Goal: Task Accomplishment & Management: Use online tool/utility

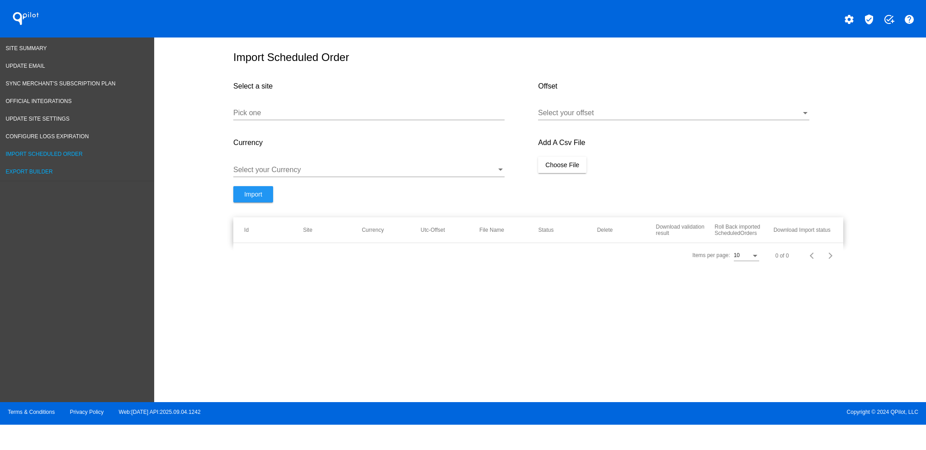
click at [34, 170] on span "Export Builder" at bounding box center [29, 172] width 47 height 6
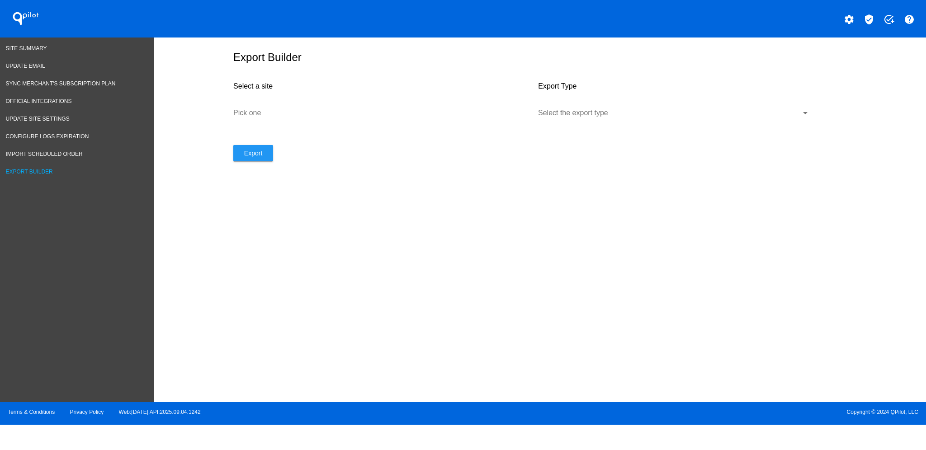
click at [278, 117] on div "Pick one" at bounding box center [368, 110] width 271 height 20
drag, startPoint x: 287, startPoint y: 107, endPoint x: 265, endPoint y: 113, distance: 22.6
click at [265, 113] on input "Pick one" at bounding box center [368, 113] width 271 height 8
paste input "[URL][DOMAIN_NAME]"
type input "[URL][DOMAIN_NAME]"
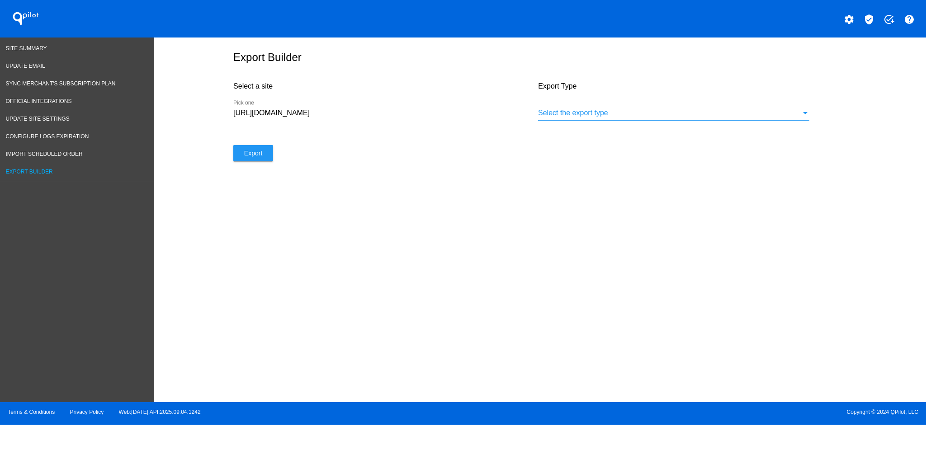
click at [579, 112] on div at bounding box center [669, 113] width 263 height 8
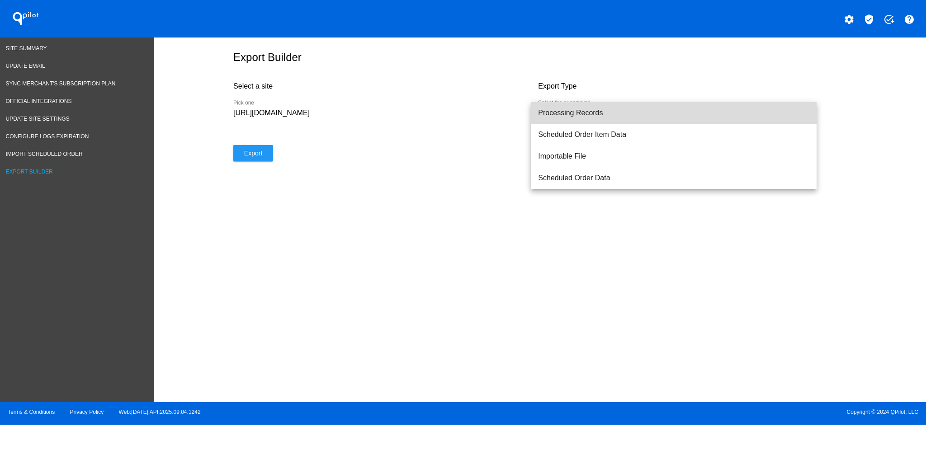
click at [582, 115] on span "Processing Records" at bounding box center [673, 113] width 271 height 22
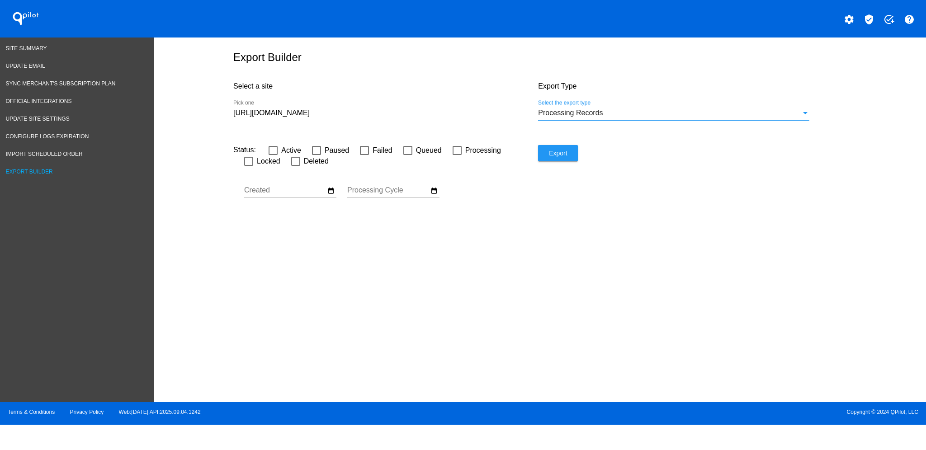
click at [276, 146] on div at bounding box center [273, 150] width 9 height 9
click at [273, 155] on input "Active" at bounding box center [273, 155] width 0 height 0
click at [277, 148] on div at bounding box center [273, 150] width 9 height 9
click at [273, 155] on input "Active" at bounding box center [273, 155] width 0 height 0
checkbox input "false"
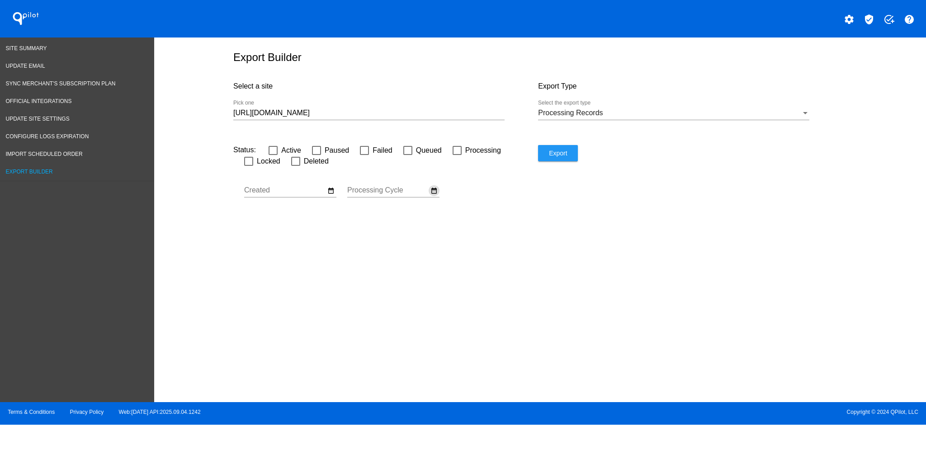
click at [431, 190] on mat-icon "date_range" at bounding box center [433, 191] width 7 height 8
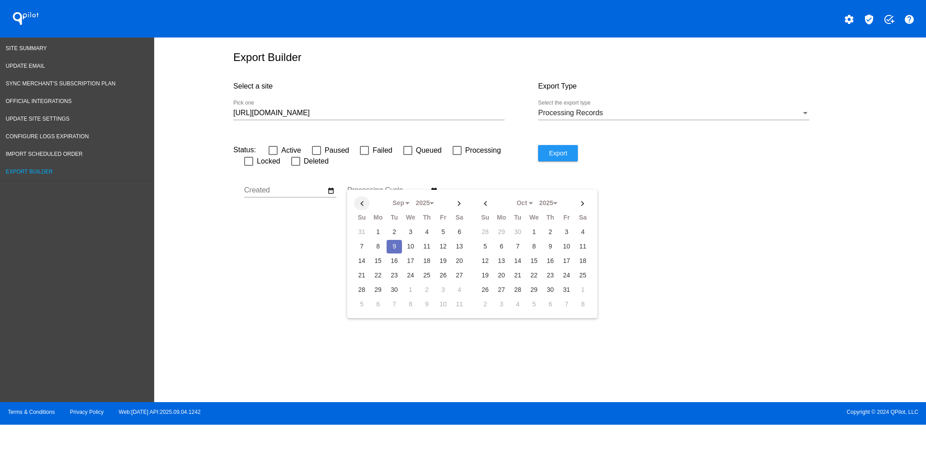
click at [359, 203] on th at bounding box center [361, 204] width 15 height 14
click at [359, 276] on td "17" at bounding box center [361, 276] width 15 height 14
click at [453, 201] on th at bounding box center [459, 204] width 15 height 14
select select "8"
click at [392, 248] on td "9" at bounding box center [394, 247] width 15 height 14
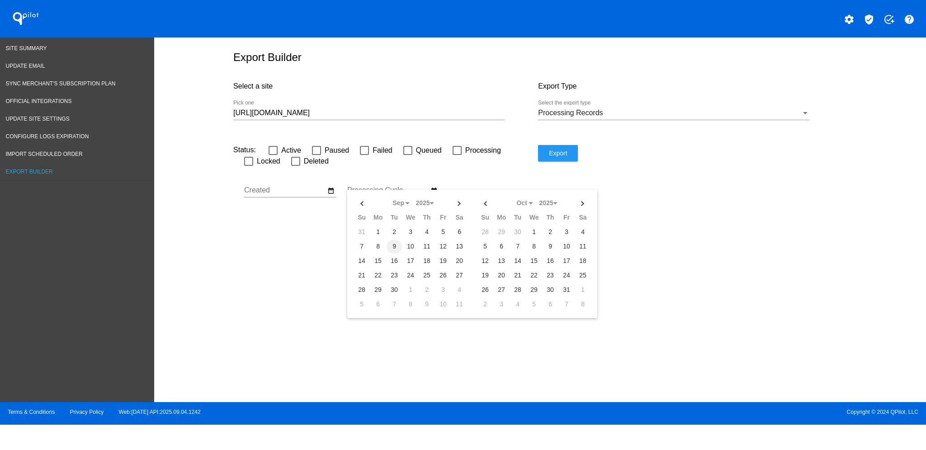
type input "[DATE] - [DATE]"
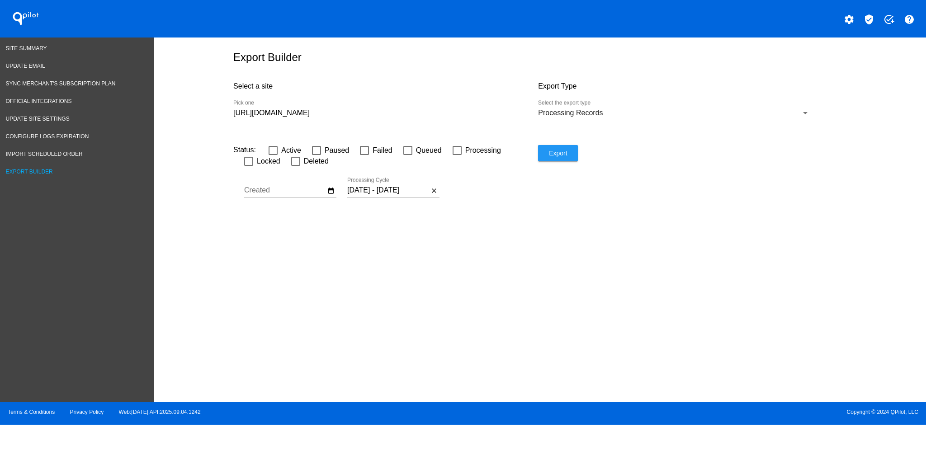
click at [371, 114] on input "[URL][DOMAIN_NAME]" at bounding box center [368, 113] width 271 height 8
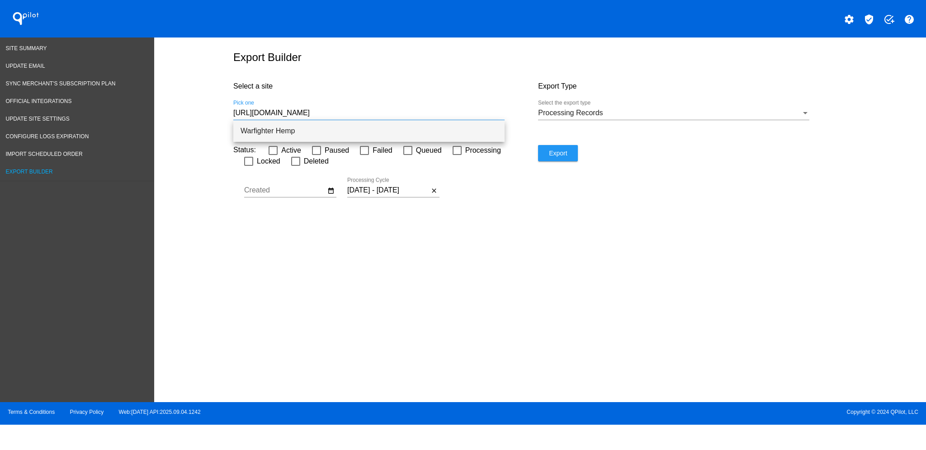
click at [337, 129] on span "Warfighter Hemp" at bounding box center [369, 131] width 257 height 22
type input "Warfighter Hemp"
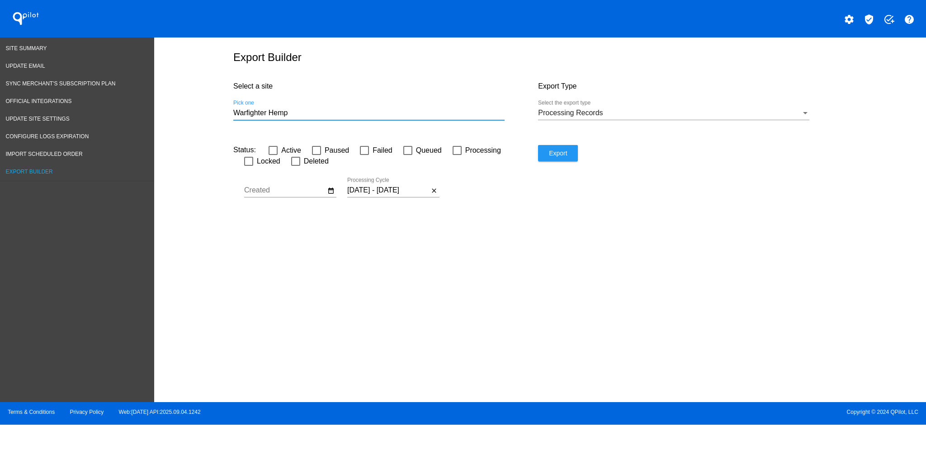
click at [559, 156] on button "Export" at bounding box center [558, 153] width 40 height 16
click at [34, 47] on span "Site Summary" at bounding box center [26, 48] width 41 height 6
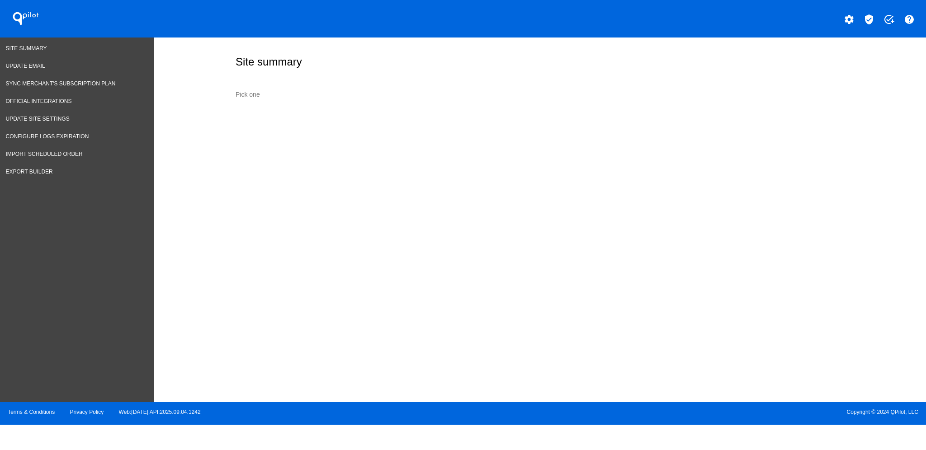
drag, startPoint x: 393, startPoint y: 93, endPoint x: 407, endPoint y: 94, distance: 14.0
click at [393, 92] on input "Pick one" at bounding box center [371, 94] width 271 height 7
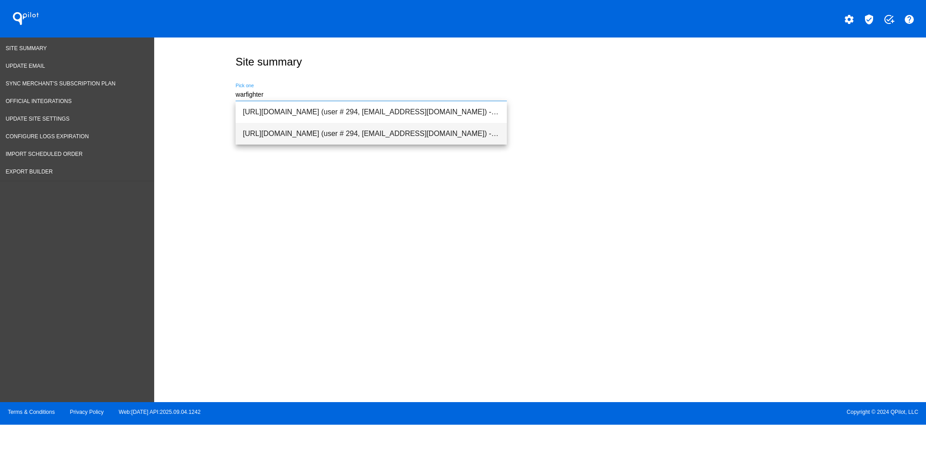
click at [392, 137] on span "[URL][DOMAIN_NAME] (user # 294, [EMAIL_ADDRESS][DOMAIN_NAME]) - Production" at bounding box center [371, 134] width 257 height 22
type input "[URL][DOMAIN_NAME] (user # 294, [EMAIL_ADDRESS][DOMAIN_NAME]) - Production"
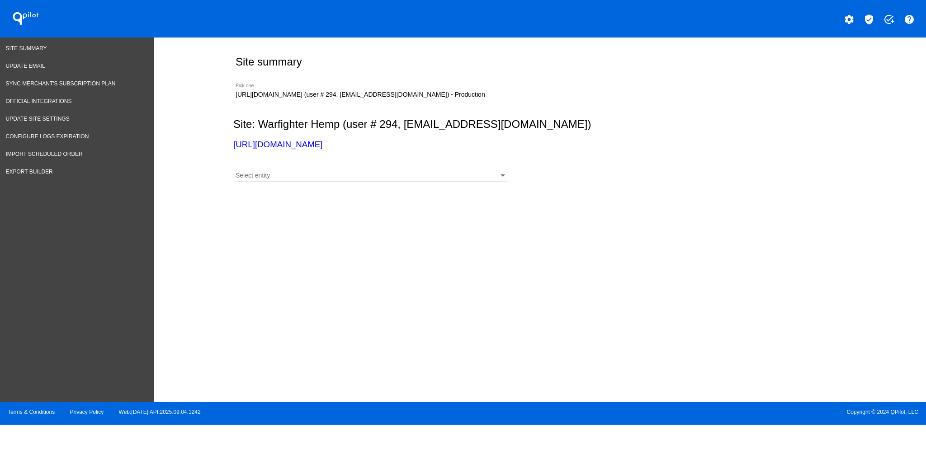
click at [390, 168] on div "Select entity Select entity" at bounding box center [371, 174] width 271 height 18
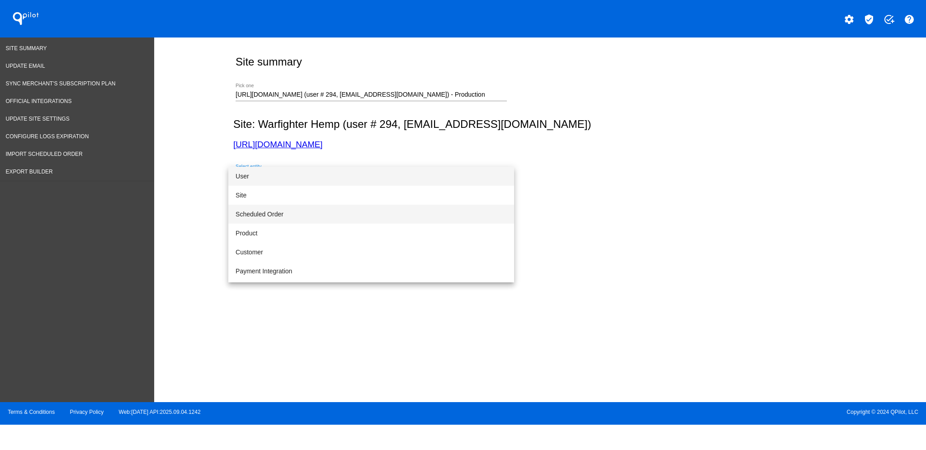
click at [387, 209] on span "Scheduled Order" at bounding box center [371, 214] width 271 height 19
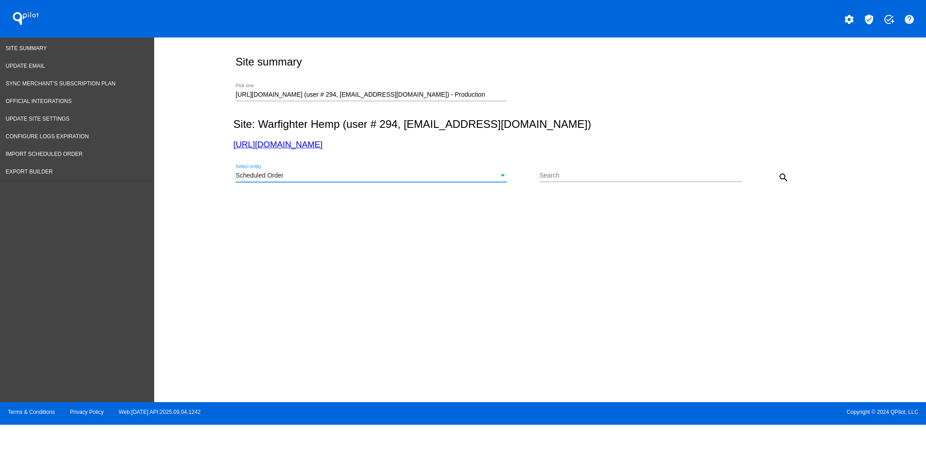
click at [600, 178] on input "Search" at bounding box center [640, 175] width 203 height 7
paste input "949251"
type input "949251"
click at [783, 168] on div "Scheduled Order Select entity 949251 Search close search" at bounding box center [538, 174] width 610 height 32
click at [783, 174] on mat-icon "search" at bounding box center [783, 177] width 11 height 11
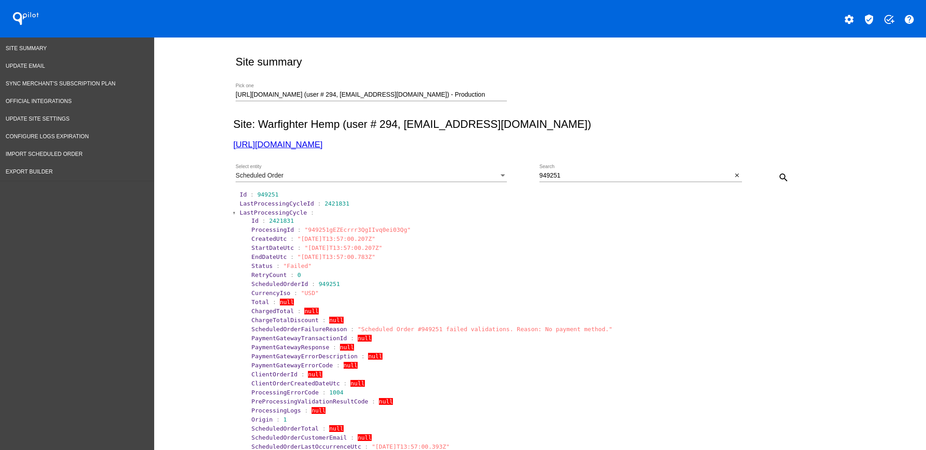
click at [272, 212] on span "LastProcessingCycle" at bounding box center [273, 212] width 67 height 7
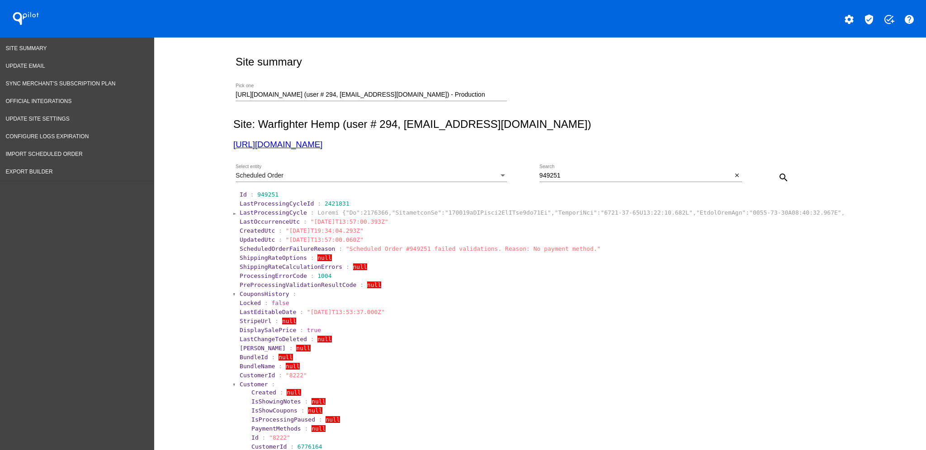
click at [242, 382] on span "Customer" at bounding box center [254, 384] width 28 height 7
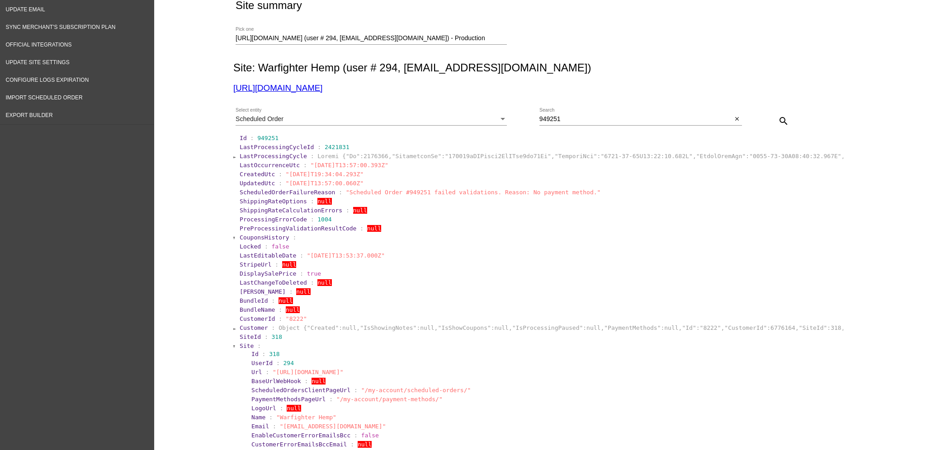
scroll to position [181, 0]
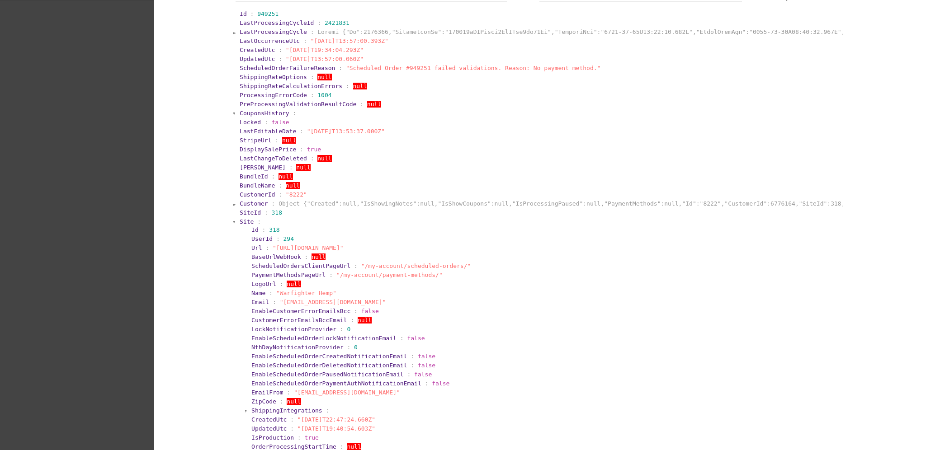
click at [240, 219] on span "Site" at bounding box center [247, 221] width 14 height 7
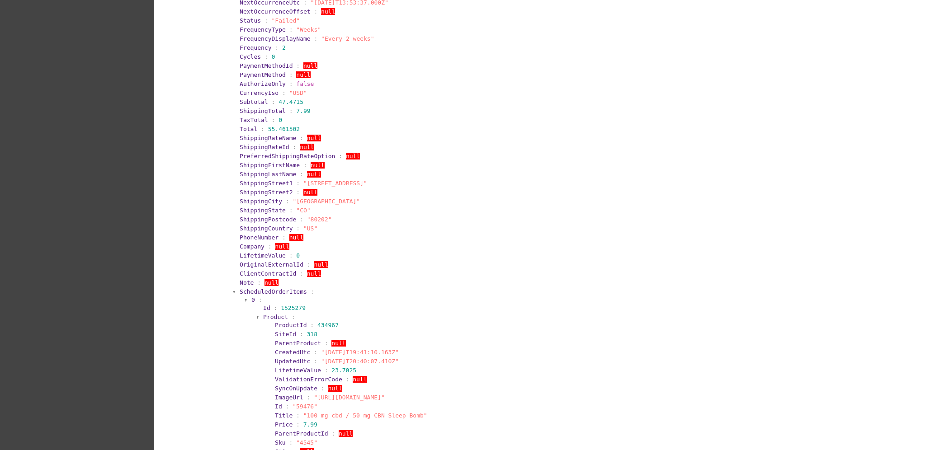
scroll to position [482, 0]
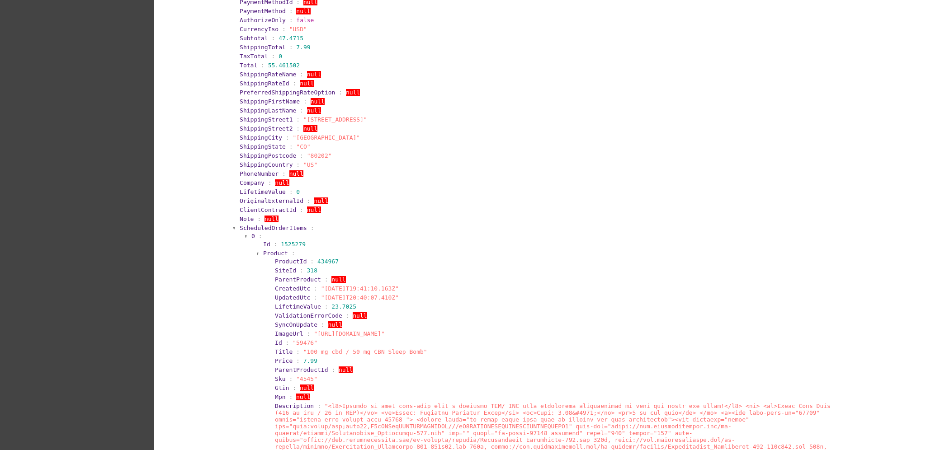
click at [276, 225] on span "ScheduledOrderItems" at bounding box center [273, 228] width 67 height 7
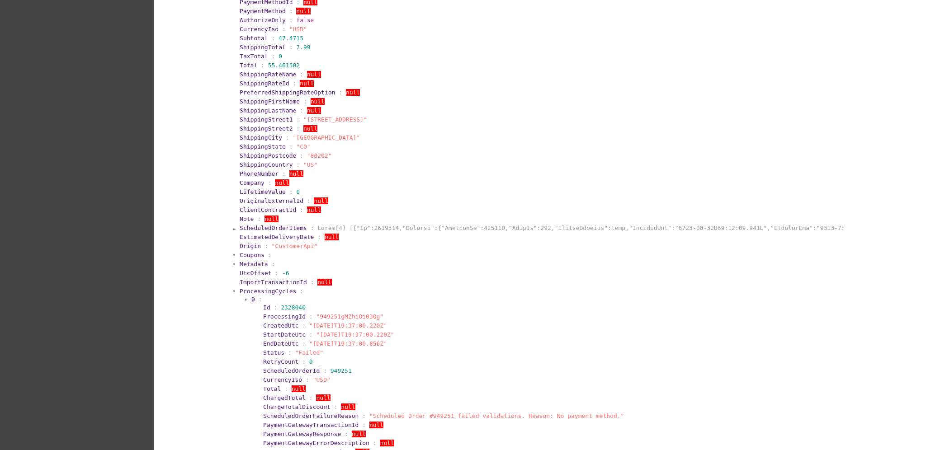
click at [260, 291] on span "ProcessingCycles" at bounding box center [268, 291] width 57 height 7
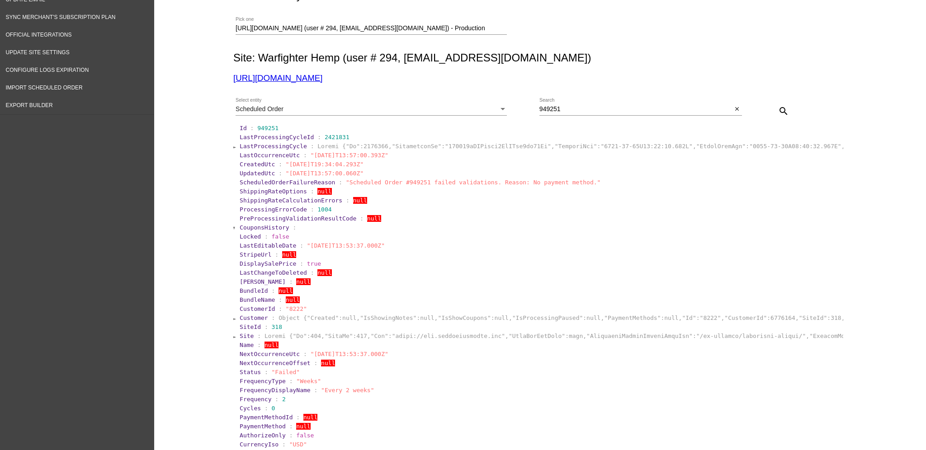
scroll to position [0, 0]
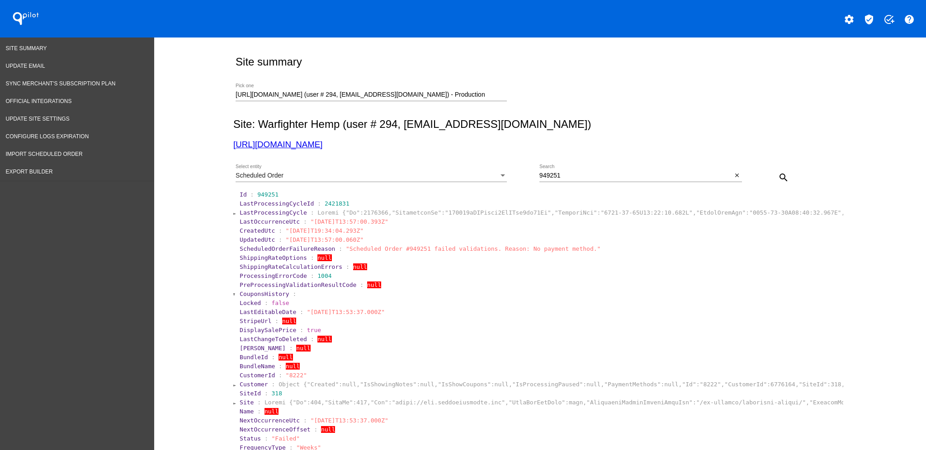
click at [486, 162] on div "Scheduled Order Select entity 949251 Search close search" at bounding box center [538, 174] width 610 height 32
click at [475, 180] on div "Scheduled Order Select entity" at bounding box center [371, 174] width 271 height 18
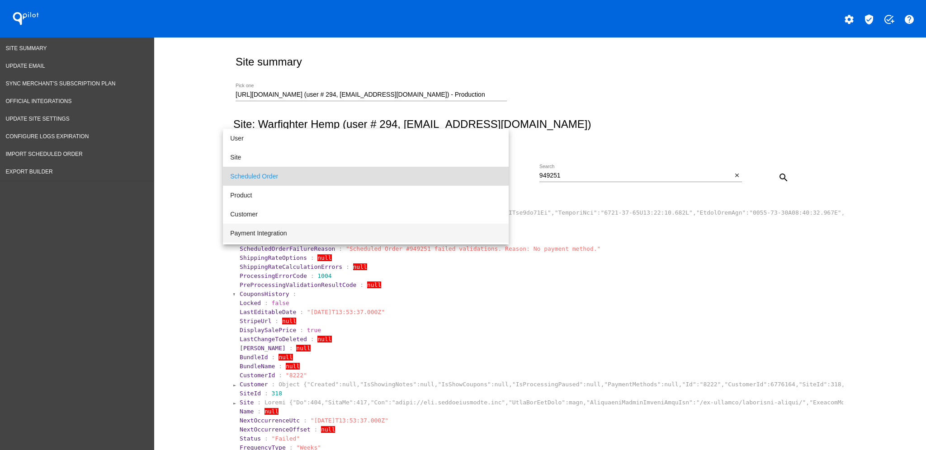
click at [401, 228] on span "Payment Integration" at bounding box center [365, 233] width 271 height 19
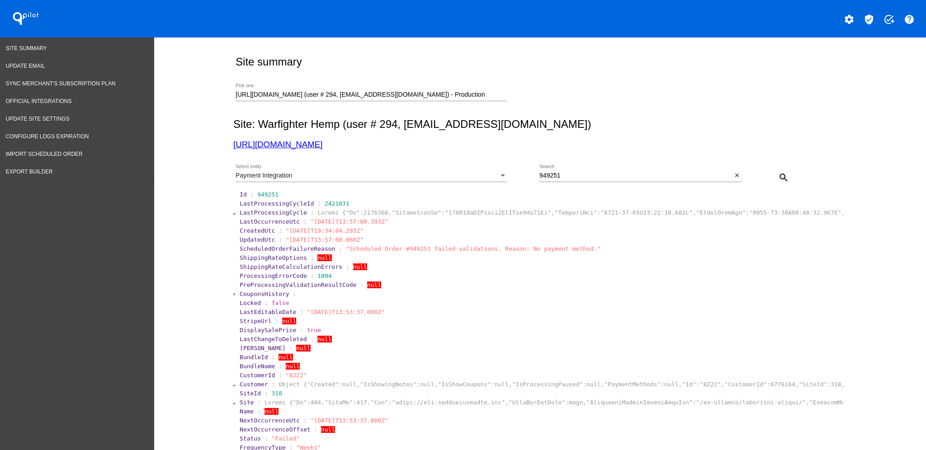
click at [728, 170] on div "949251 Search close" at bounding box center [640, 174] width 203 height 18
click at [742, 174] on div "search" at bounding box center [767, 177] width 51 height 18
click at [734, 175] on mat-icon "close" at bounding box center [737, 175] width 6 height 7
click at [779, 176] on mat-icon "search" at bounding box center [783, 177] width 11 height 11
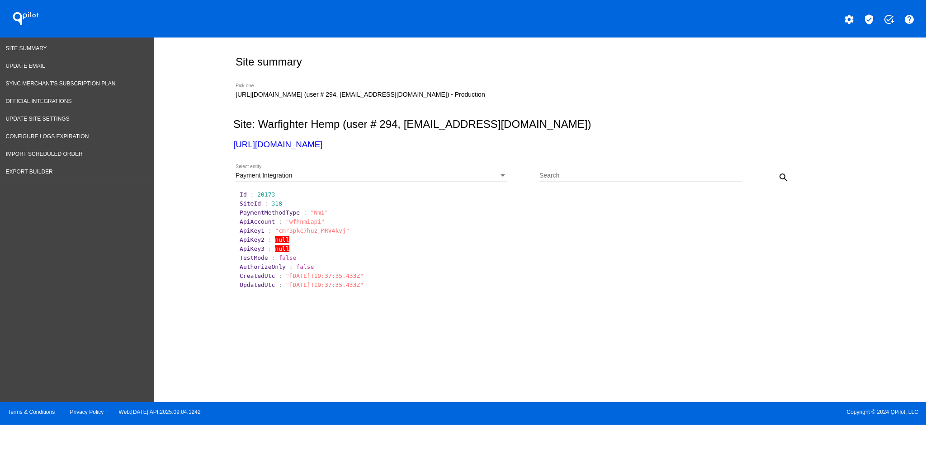
click at [386, 175] on div "Payment Integration" at bounding box center [367, 175] width 263 height 7
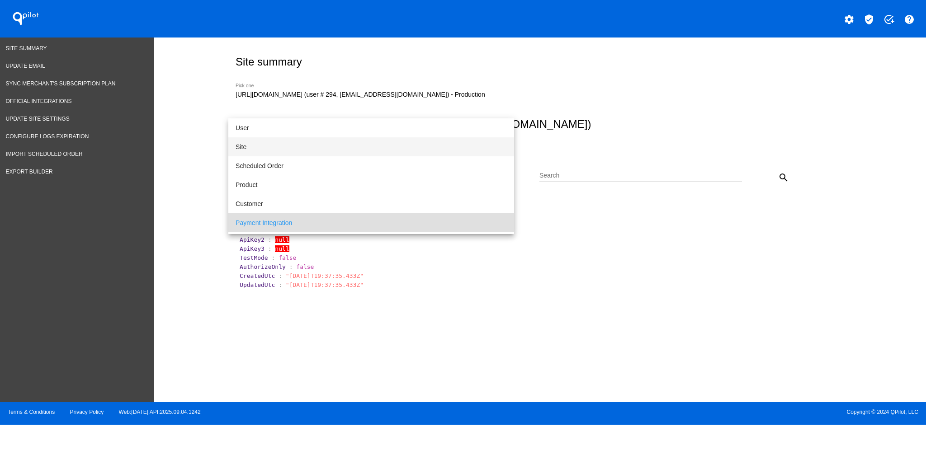
click at [341, 148] on span "Site" at bounding box center [371, 146] width 271 height 19
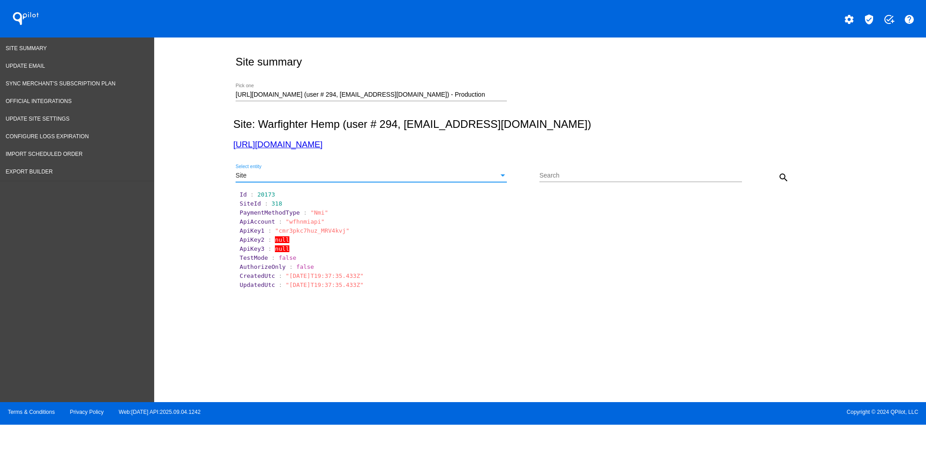
click at [778, 182] on mat-icon "search" at bounding box center [783, 177] width 11 height 11
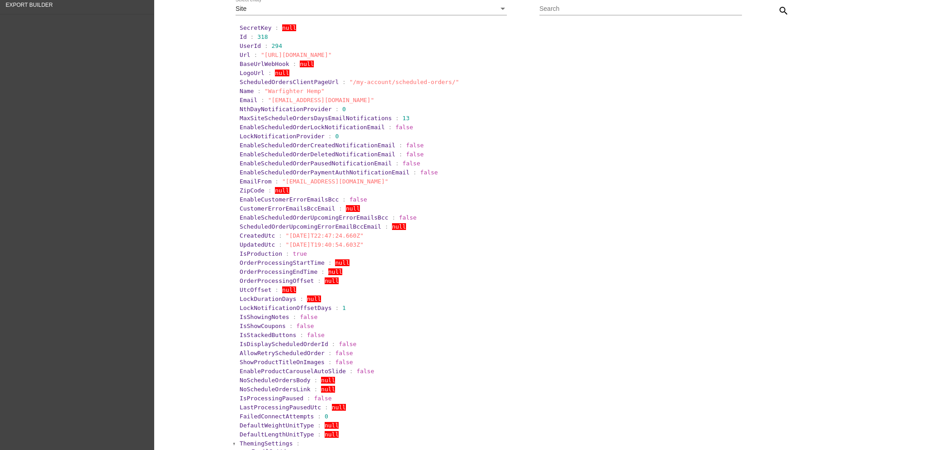
scroll to position [181, 0]
